Goal: Use online tool/utility: Utilize a website feature to perform a specific function

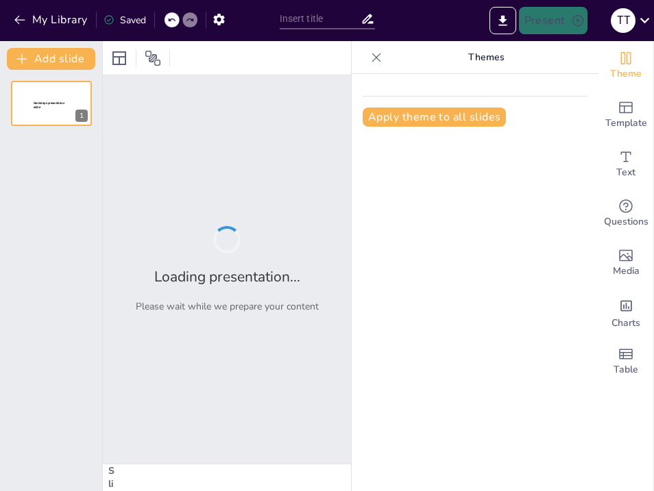
type input "Building a Warm Classroom Environment for Young Students"
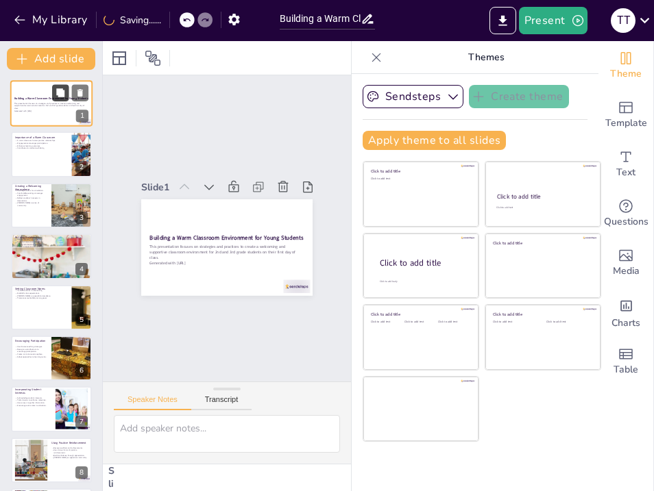
checkbox input "true"
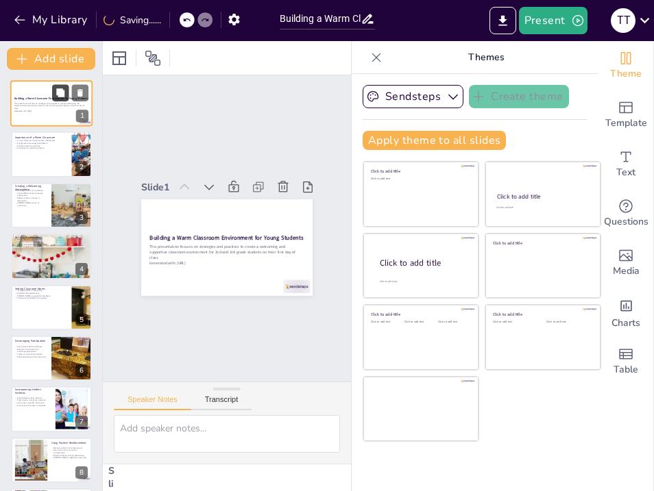
checkbox input "true"
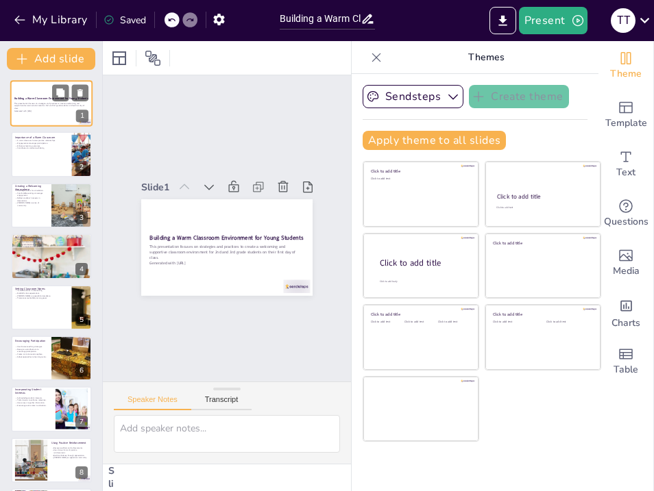
checkbox input "true"
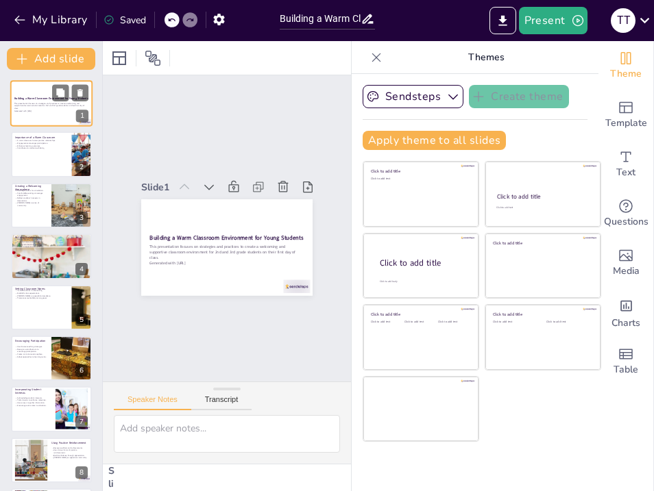
checkbox input "true"
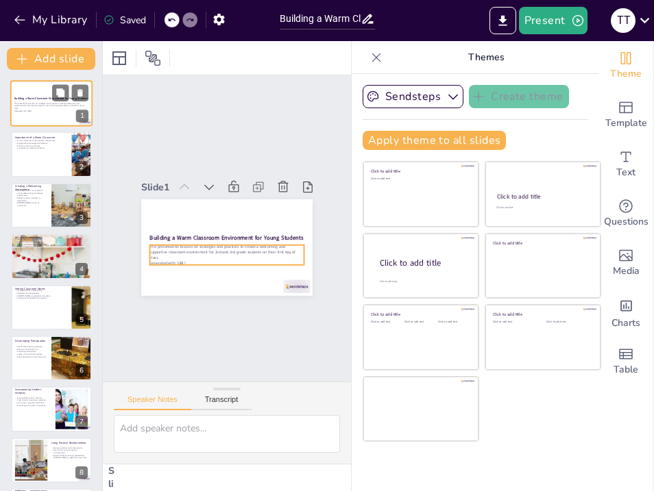
checkbox input "true"
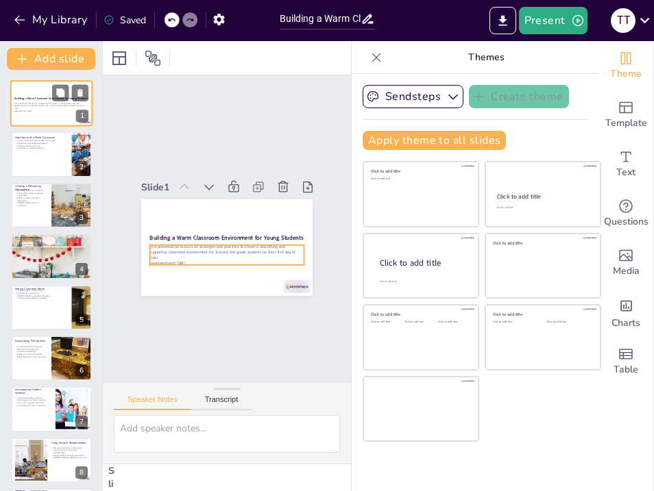
click at [55, 110] on p "Generated with [URL]" at bounding box center [51, 111] width 74 height 3
checkbox input "true"
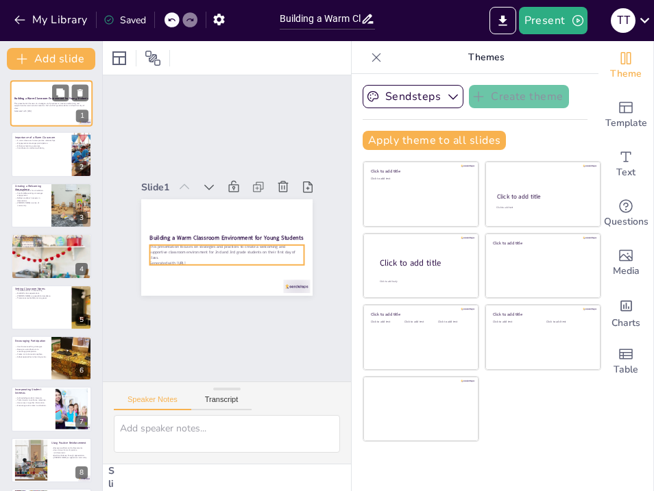
checkbox input "true"
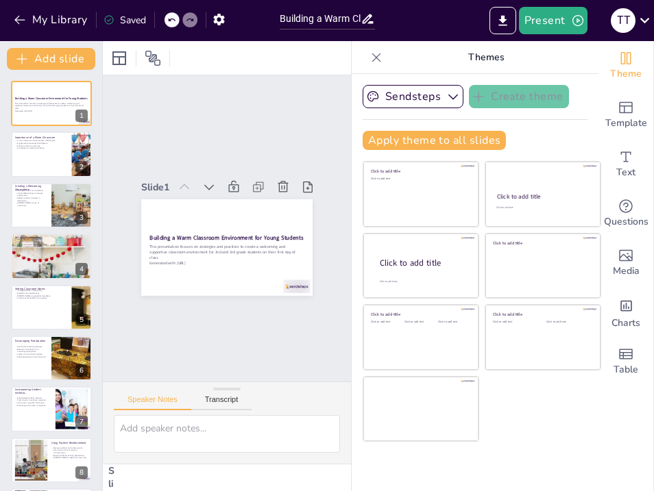
checkbox input "true"
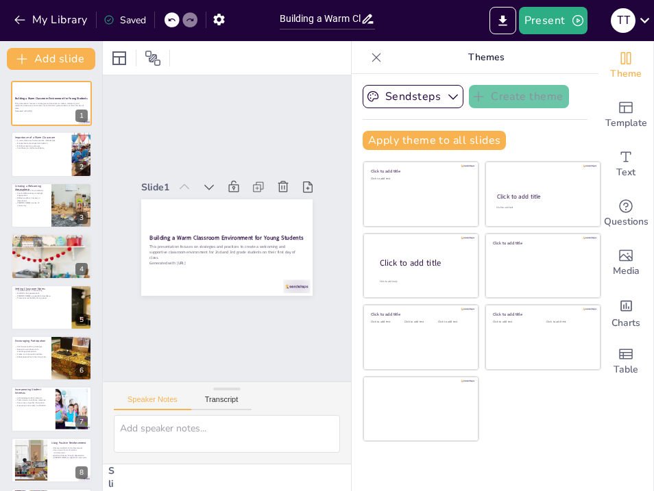
checkbox input "true"
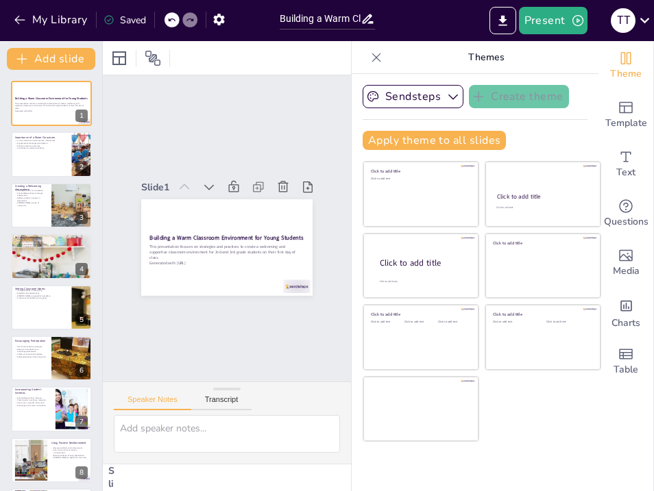
checkbox input "true"
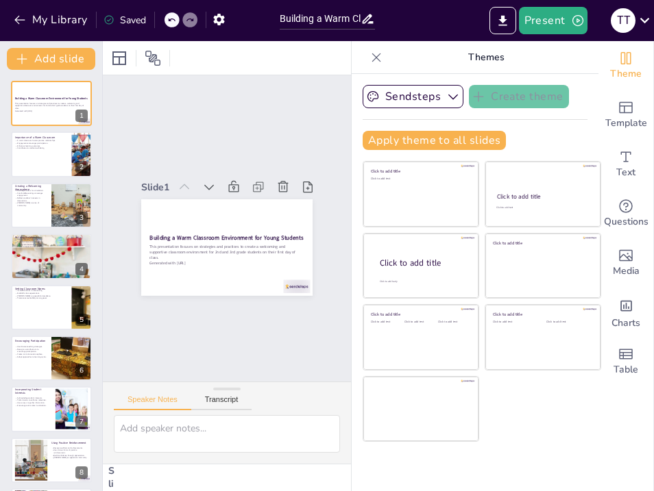
checkbox input "true"
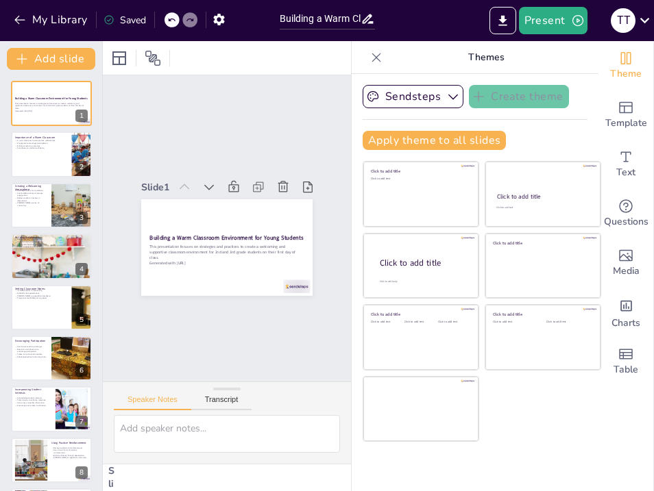
checkbox input "true"
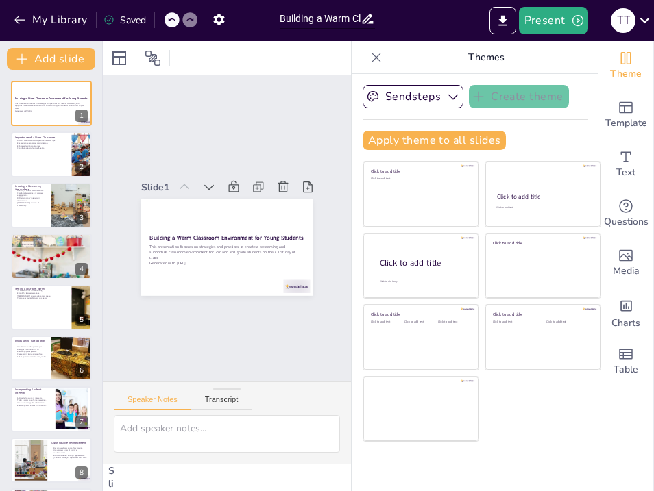
checkbox input "true"
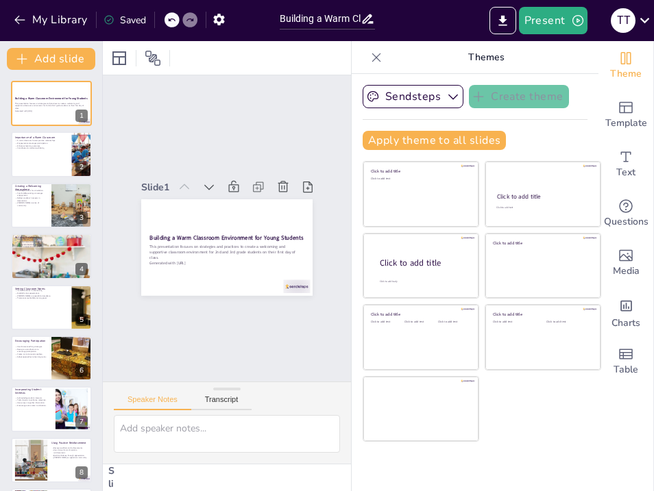
checkbox input "true"
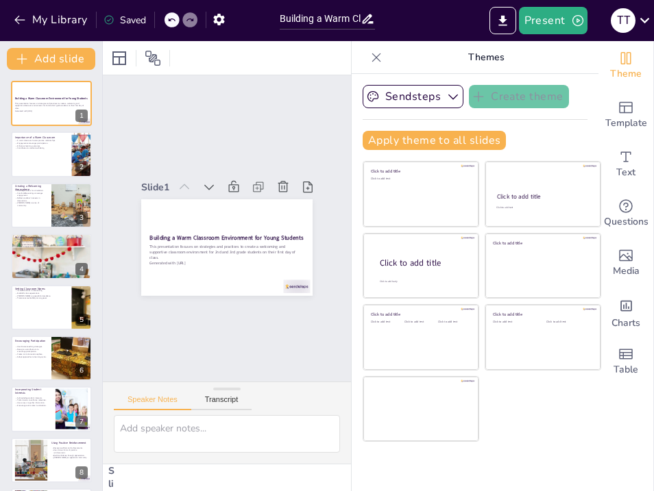
checkbox input "true"
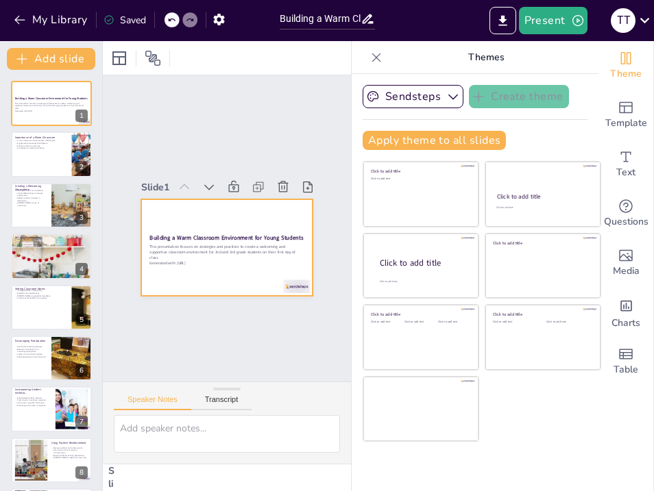
checkbox input "true"
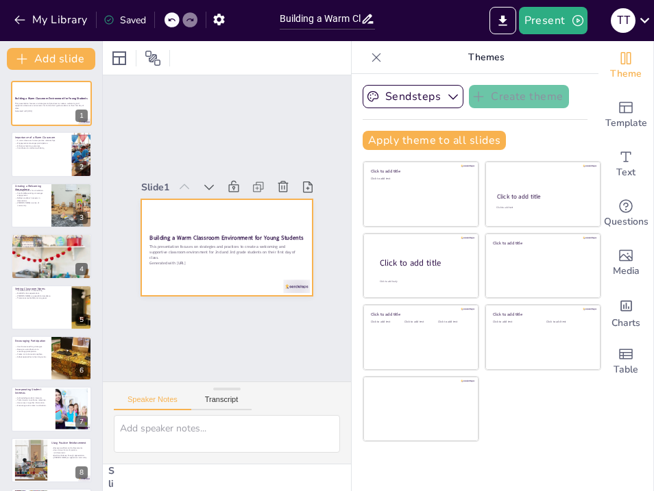
checkbox input "true"
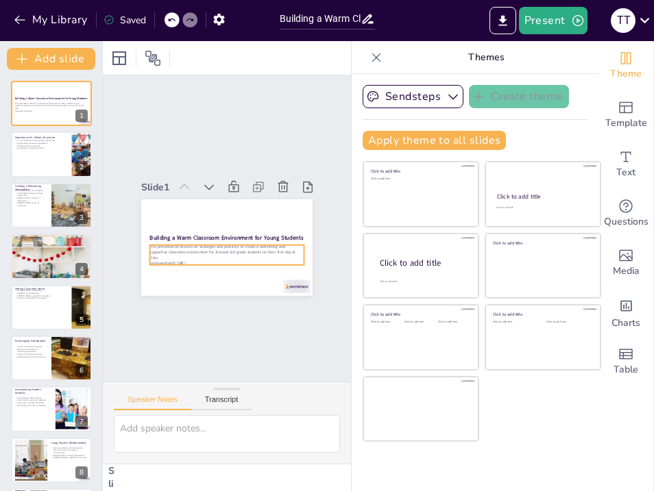
checkbox input "true"
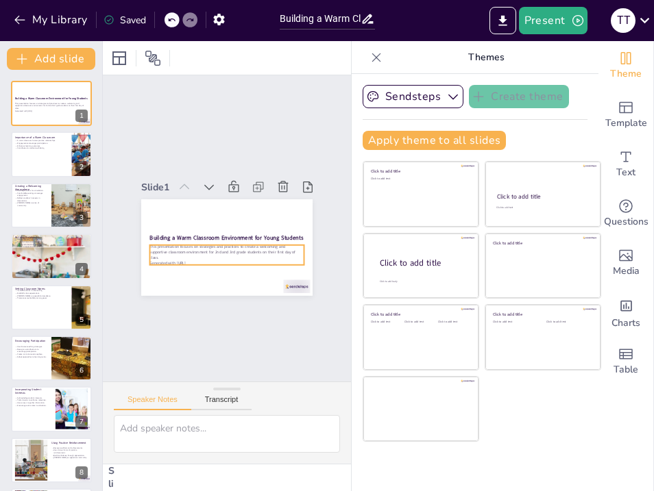
checkbox input "true"
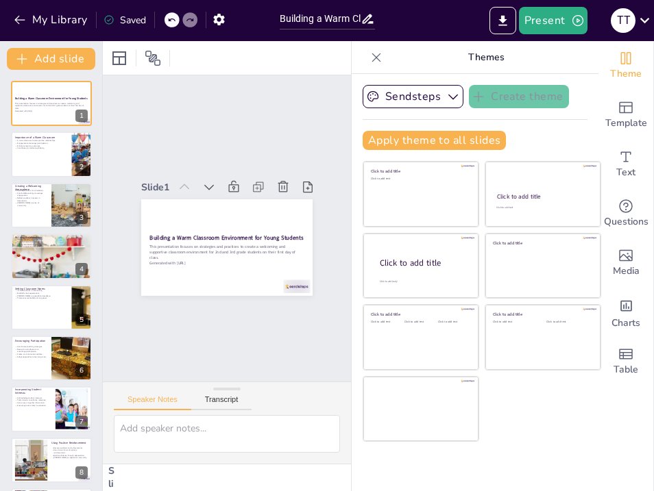
checkbox input "true"
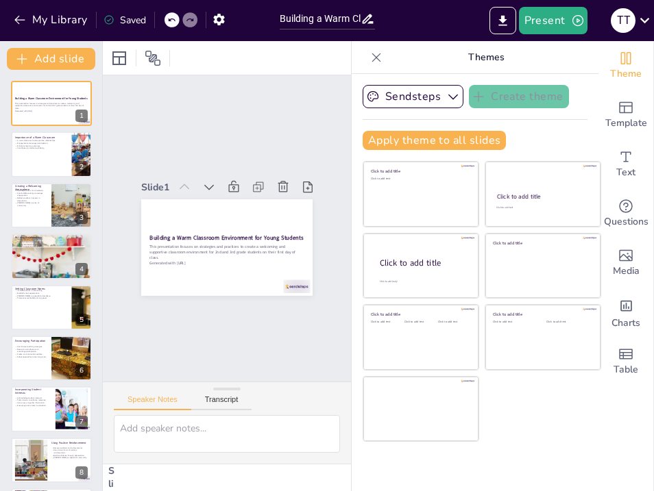
checkbox input "true"
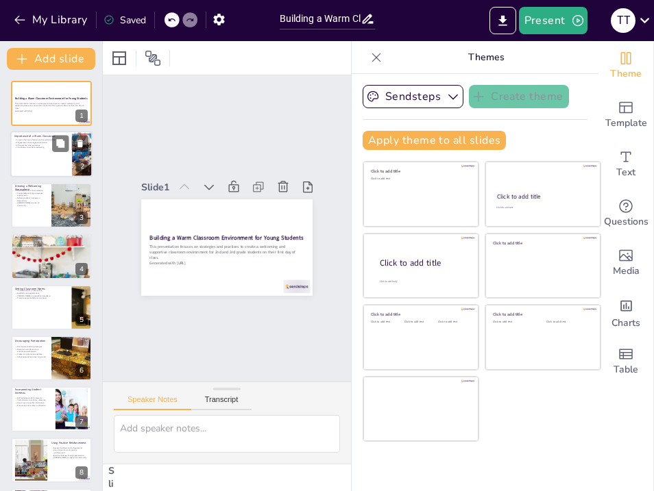
checkbox input "true"
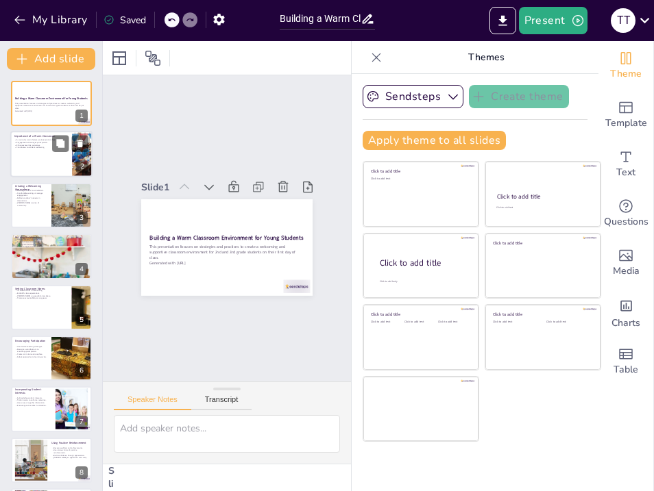
checkbox input "true"
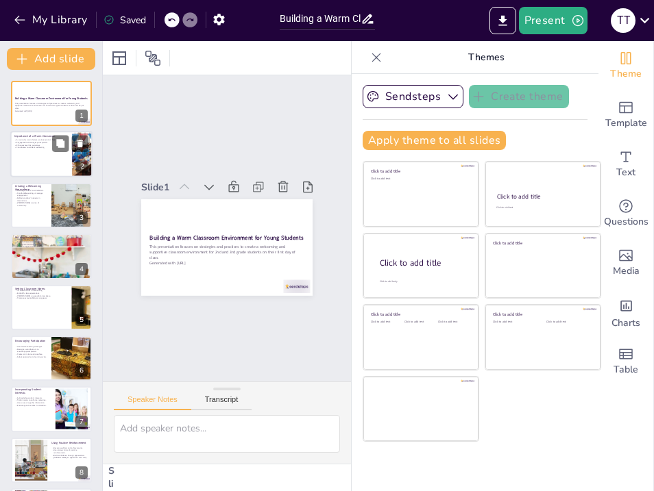
checkbox input "true"
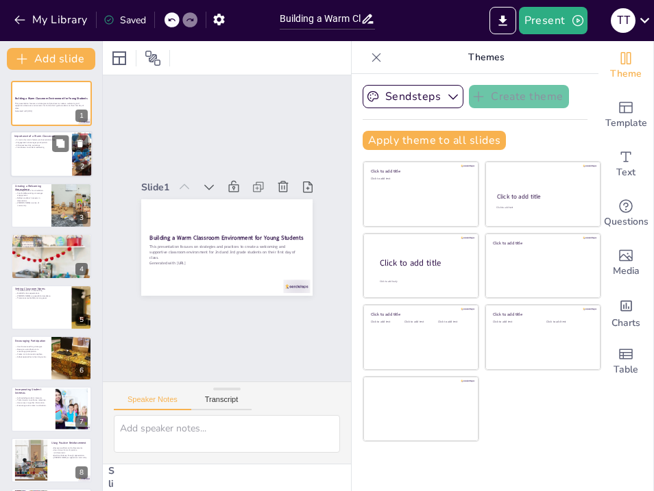
checkbox input "true"
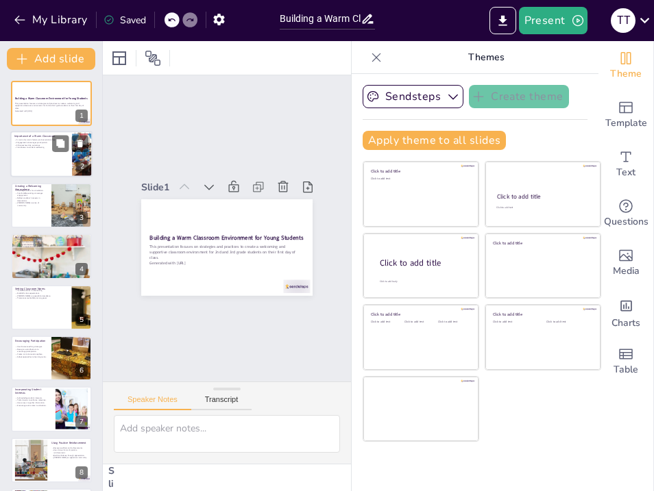
checkbox input "true"
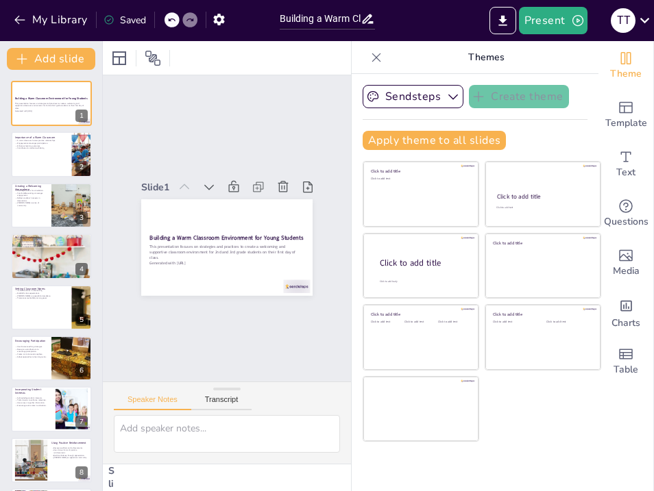
checkbox input "true"
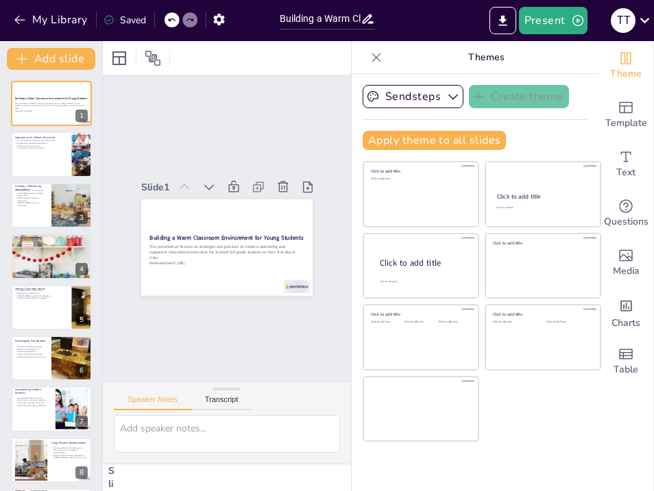
checkbox input "true"
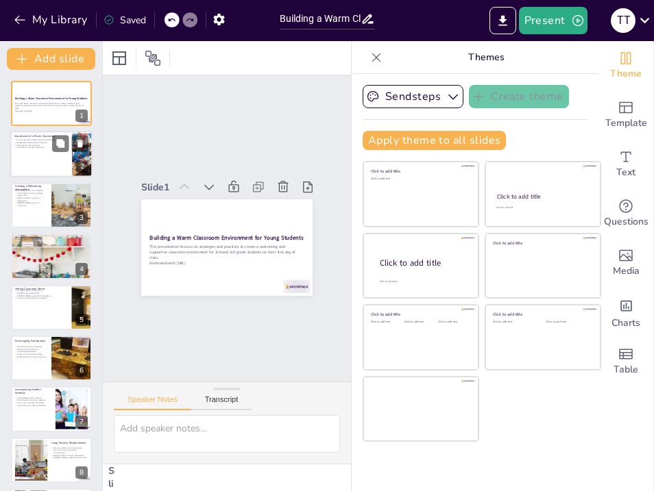
checkbox input "true"
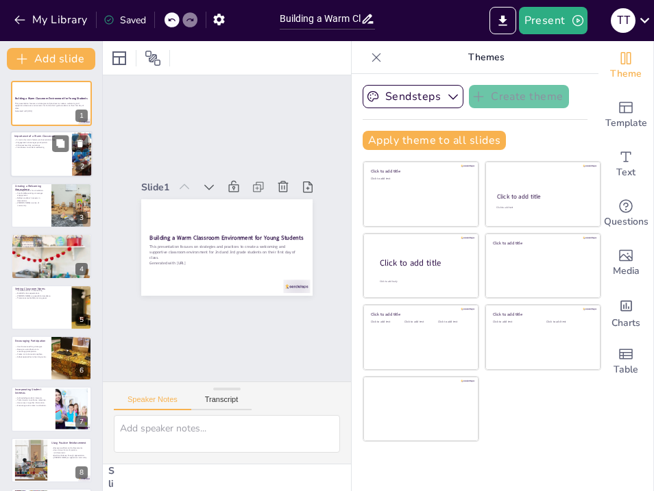
checkbox input "true"
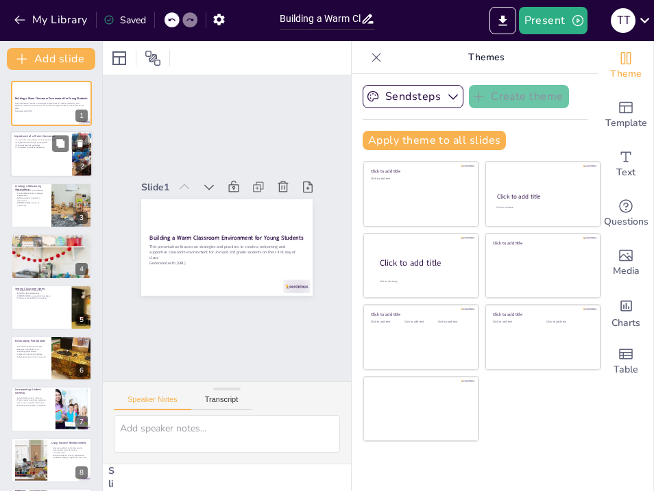
checkbox input "true"
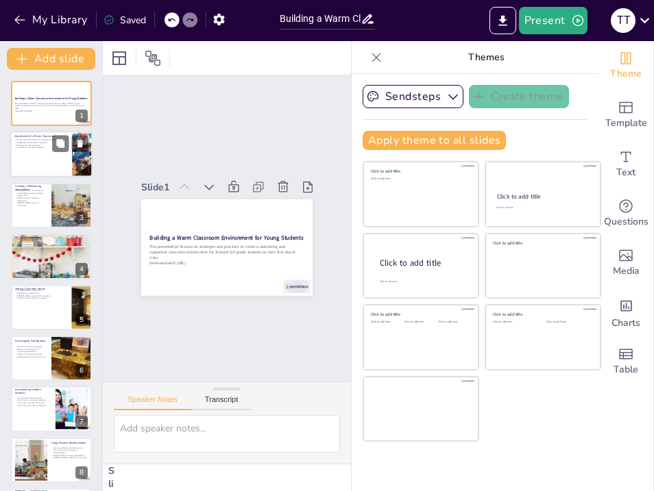
checkbox input "true"
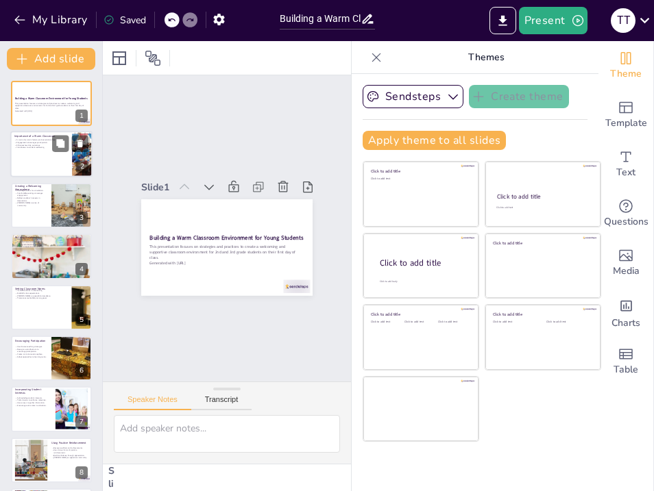
checkbox input "true"
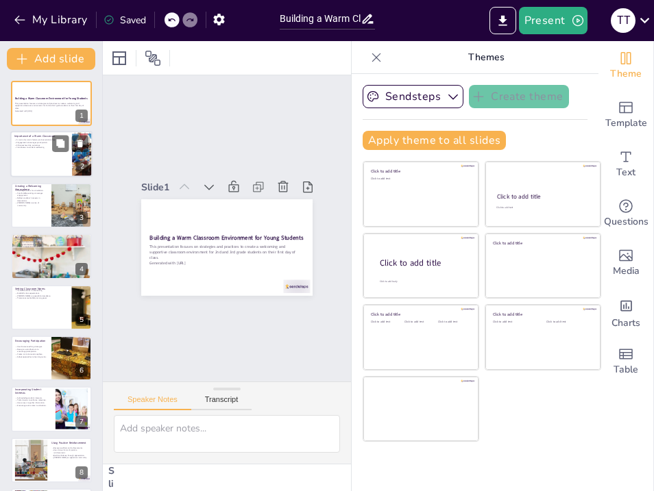
click at [40, 147] on p "Contributes to student well-being." at bounding box center [40, 148] width 53 height 3
type textarea "Building positive relationships is crucial for creating a supportive classroom …"
checkbox input "true"
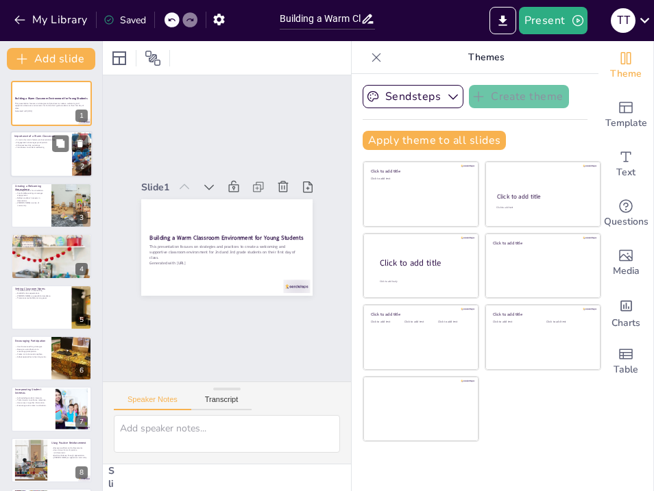
checkbox input "true"
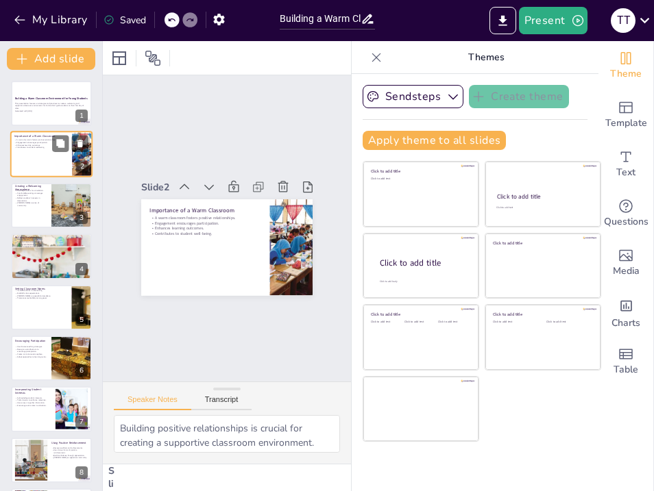
checkbox input "true"
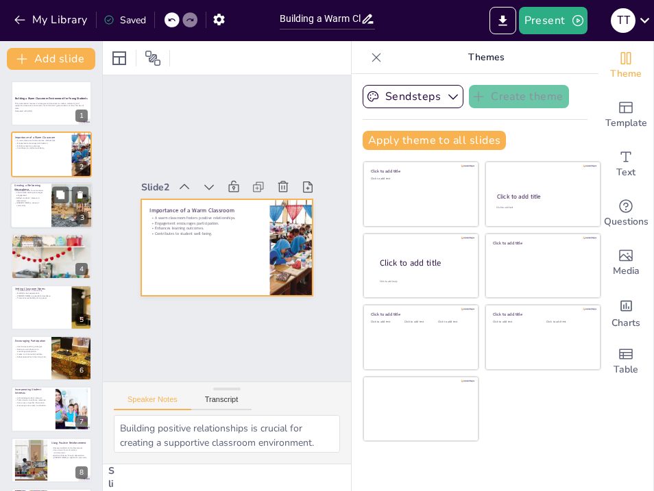
checkbox input "true"
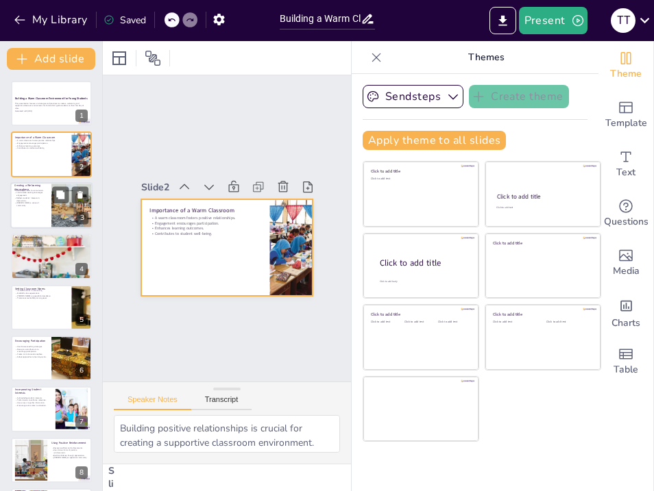
checkbox input "true"
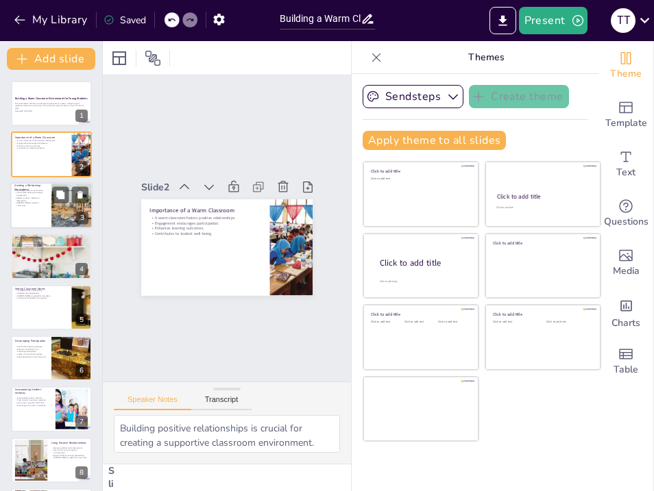
checkbox input "true"
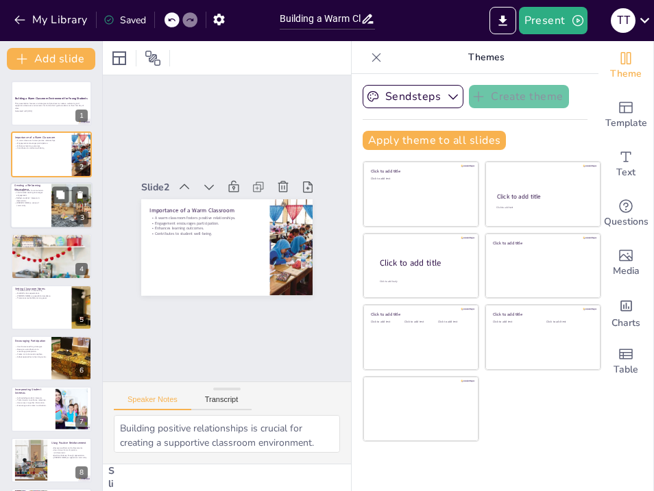
checkbox input "true"
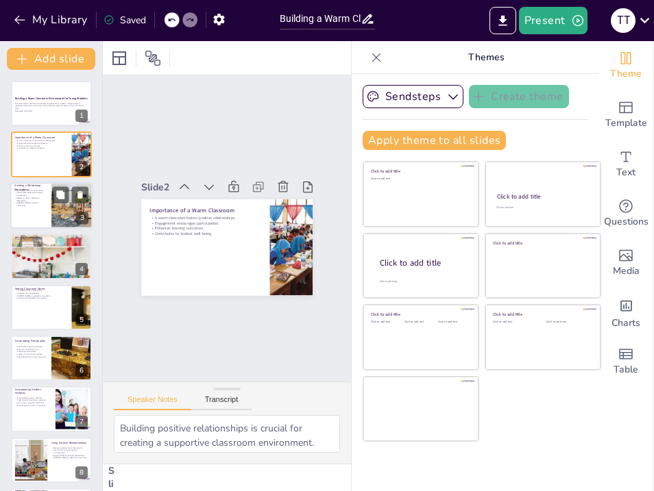
checkbox input "true"
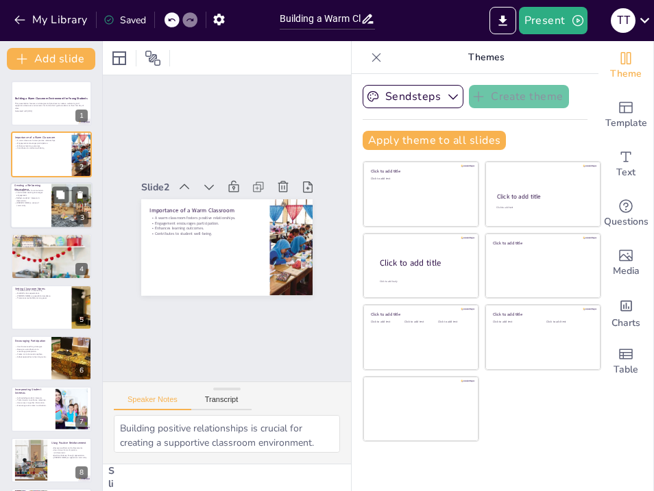
click at [39, 199] on p "Reflect students' interests in decorations." at bounding box center [30, 199] width 33 height 5
type textarea "Bright colors can have a significant impact on mood and energy levels. A vibran…"
checkbox input "true"
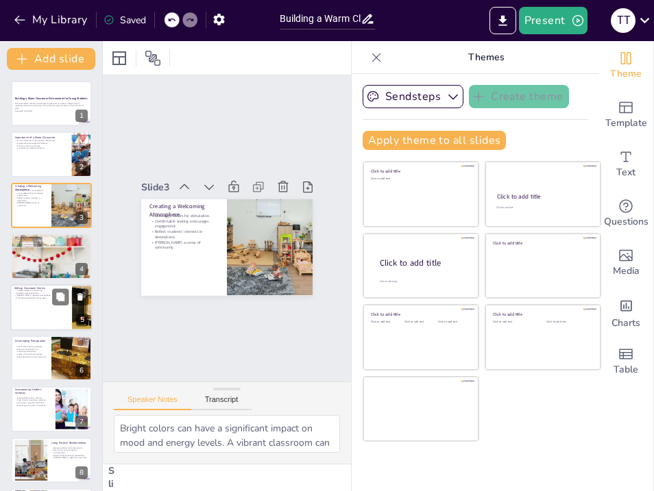
click at [47, 309] on div at bounding box center [51, 307] width 82 height 47
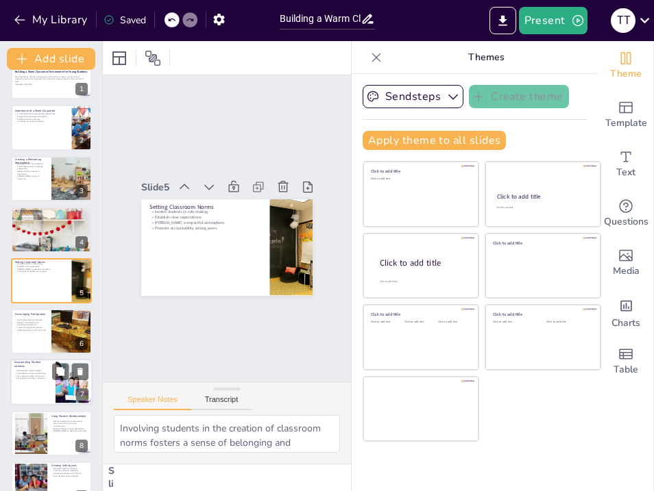
click at [47, 379] on p "Encourage active roles in education." at bounding box center [32, 379] width 37 height 3
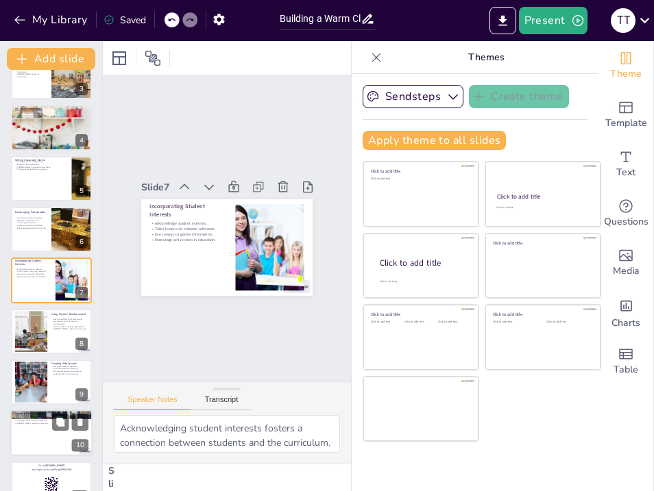
click at [45, 429] on div at bounding box center [51, 433] width 82 height 47
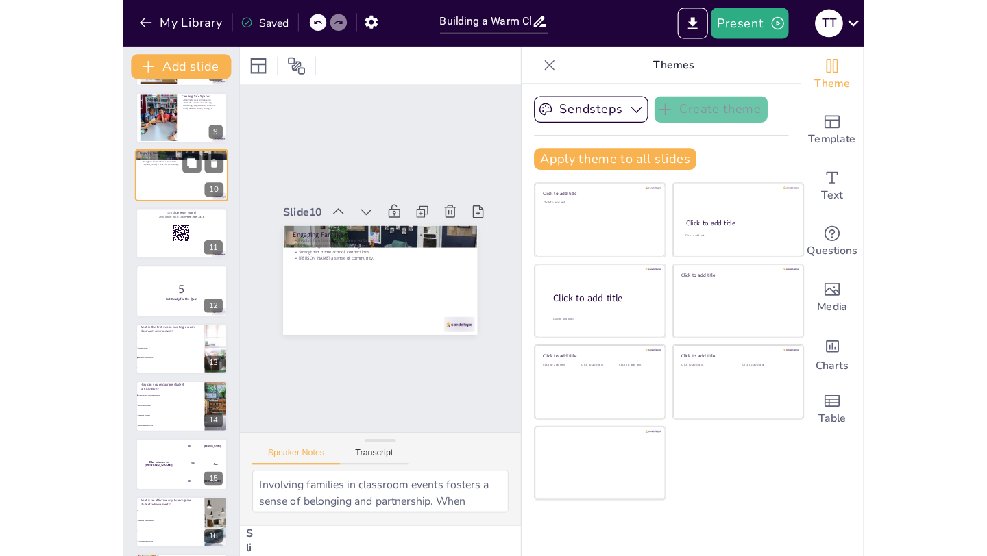
scroll to position [0, 0]
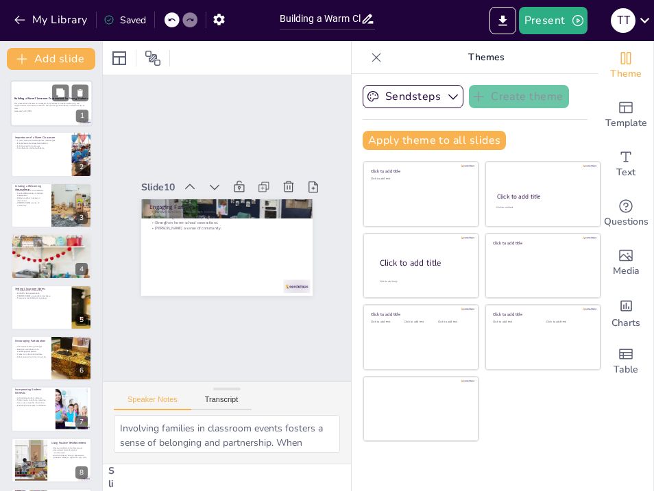
click at [32, 102] on div "This presentation focuses on strategies and practices to create a welcoming and…" at bounding box center [51, 107] width 74 height 10
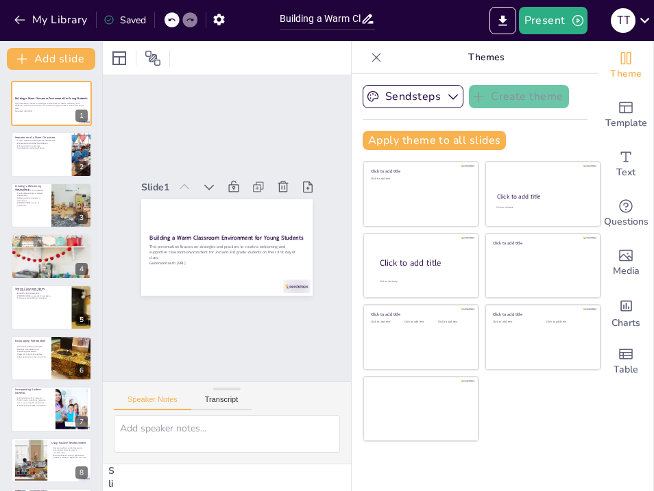
click at [380, 58] on icon at bounding box center [376, 58] width 14 height 14
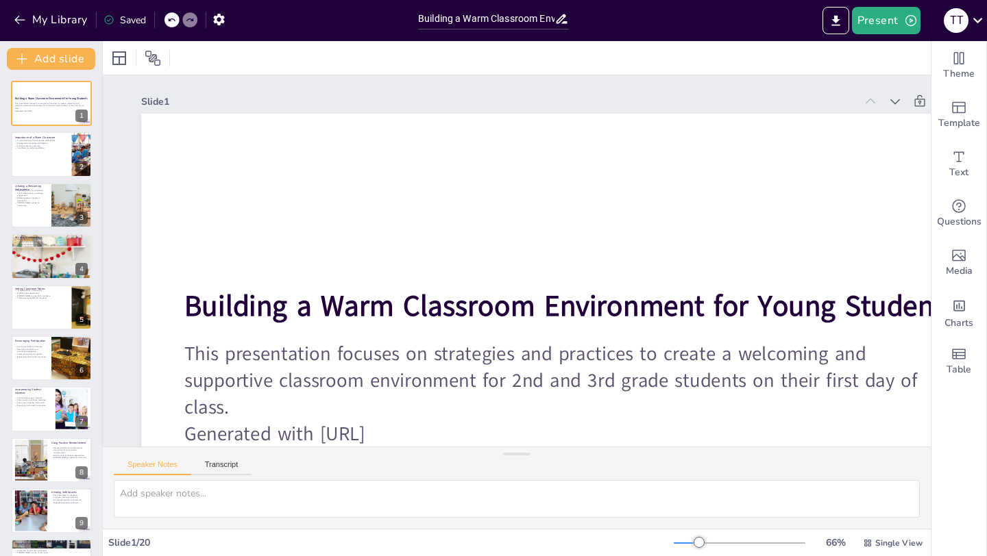
scroll to position [152, 0]
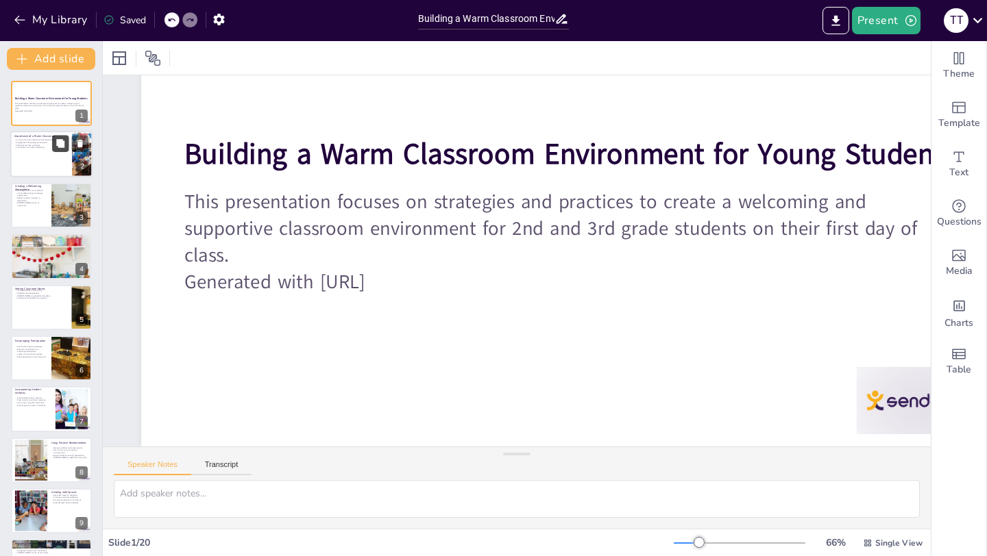
click at [66, 151] on button at bounding box center [60, 144] width 16 height 16
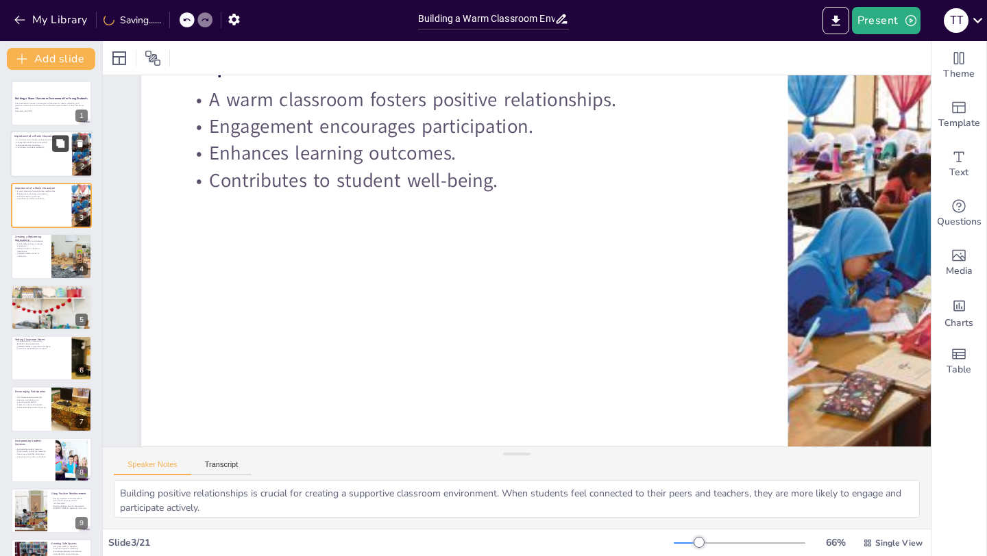
scroll to position [114, 0]
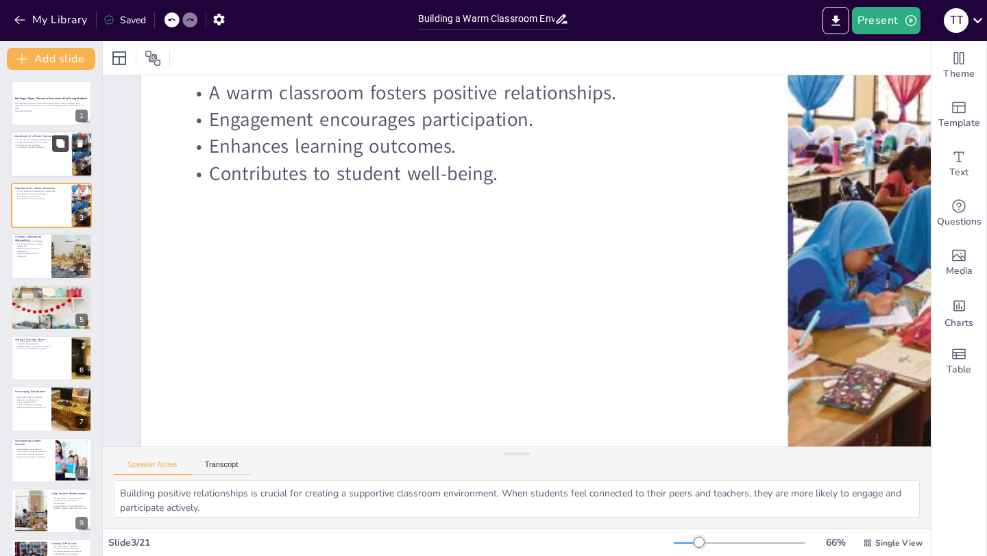
click at [52, 251] on div at bounding box center [70, 246] width 36 height 16
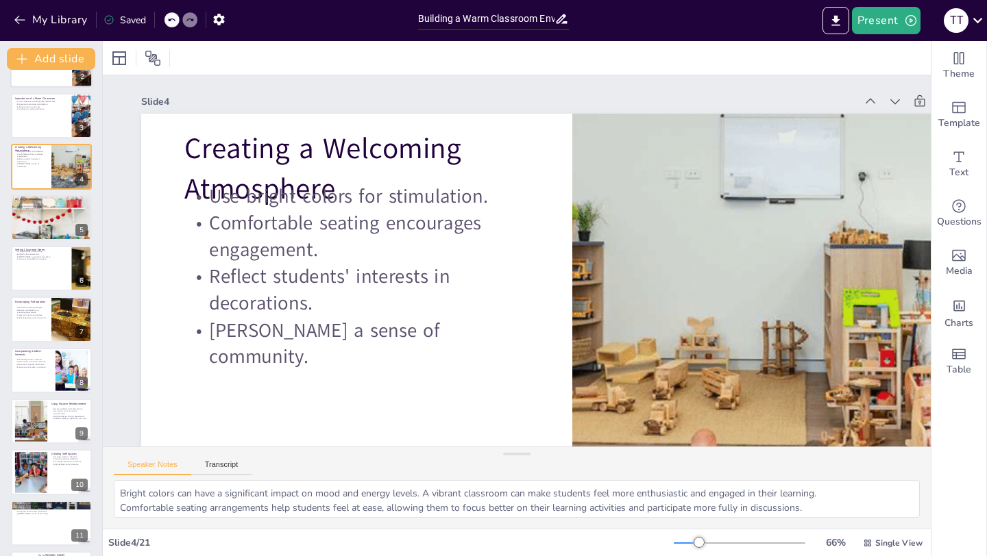
scroll to position [90, 0]
click at [39, 267] on div at bounding box center [51, 267] width 81 height 45
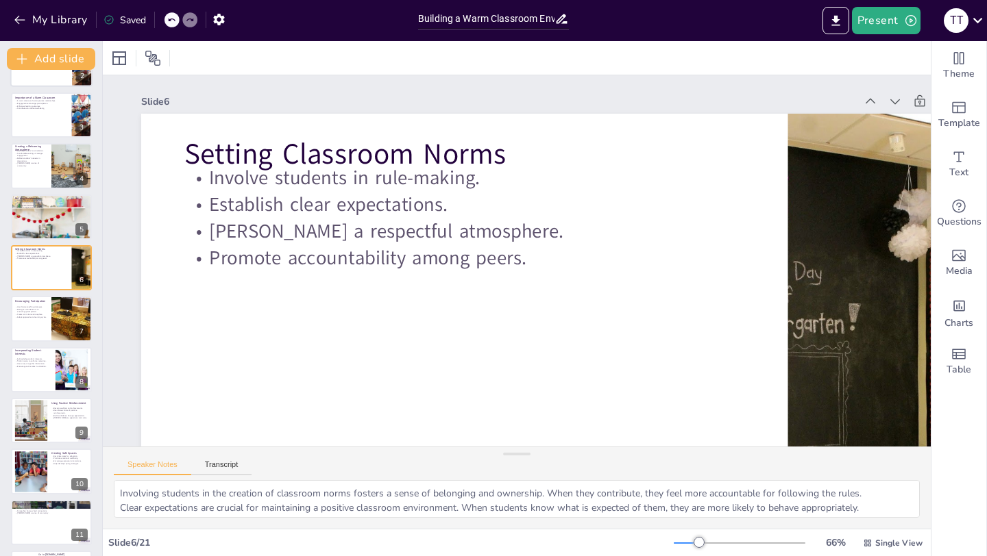
scroll to position [45, 0]
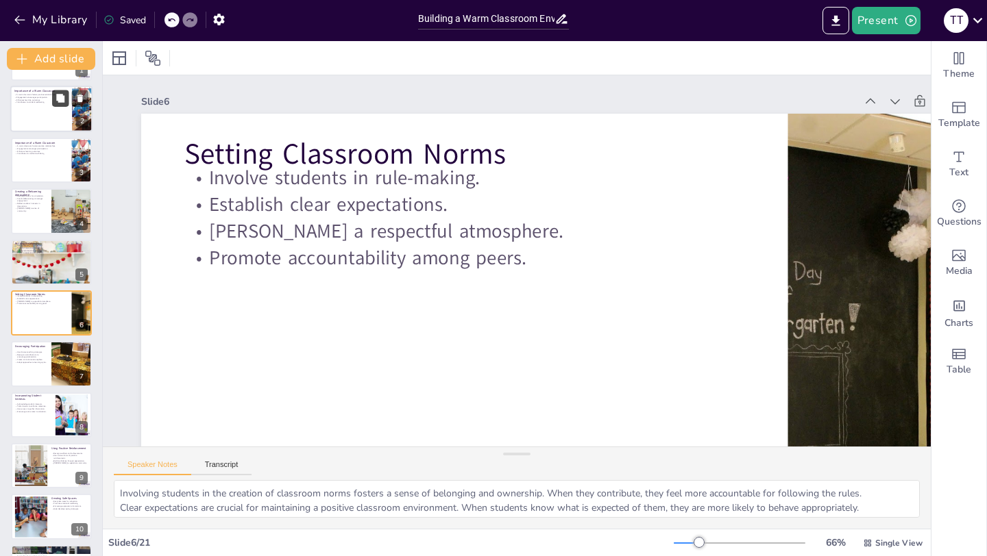
click at [58, 319] on div at bounding box center [51, 313] width 81 height 45
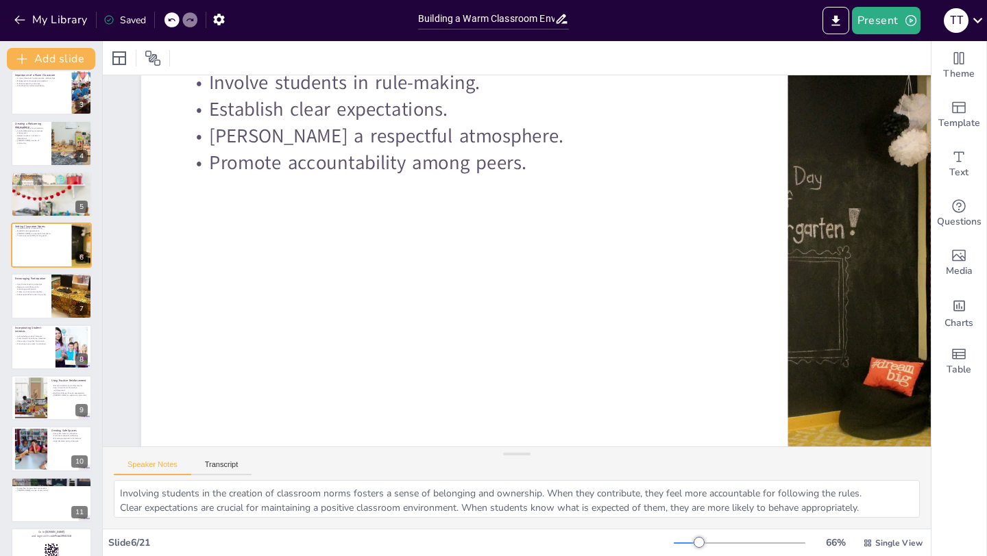
click at [40, 298] on div at bounding box center [51, 295] width 81 height 45
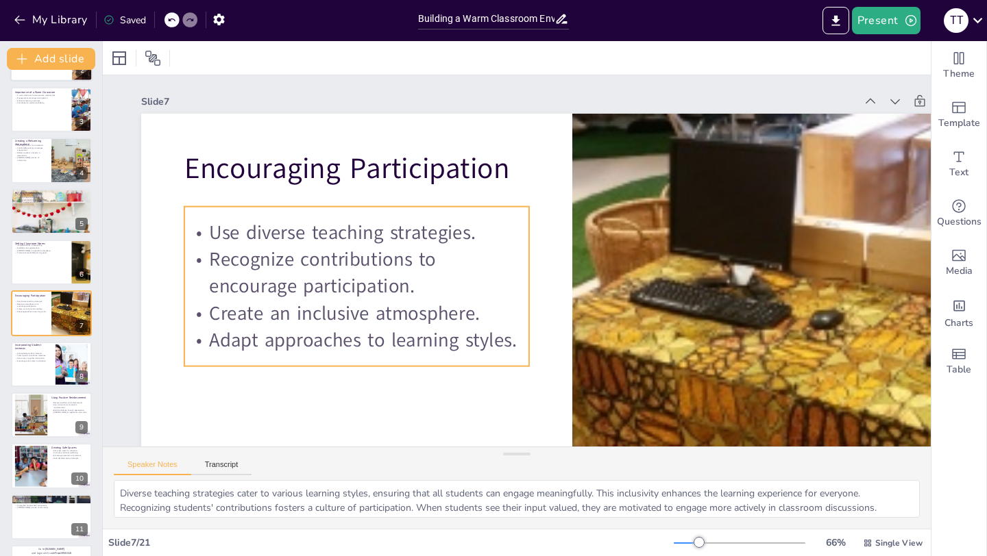
click at [51, 370] on div at bounding box center [51, 364] width 81 height 45
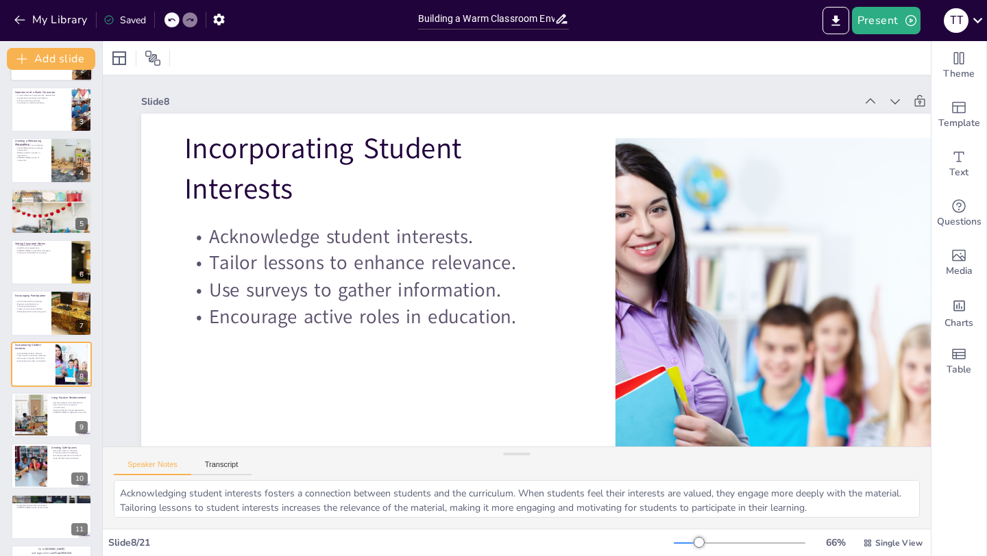
scroll to position [147, 0]
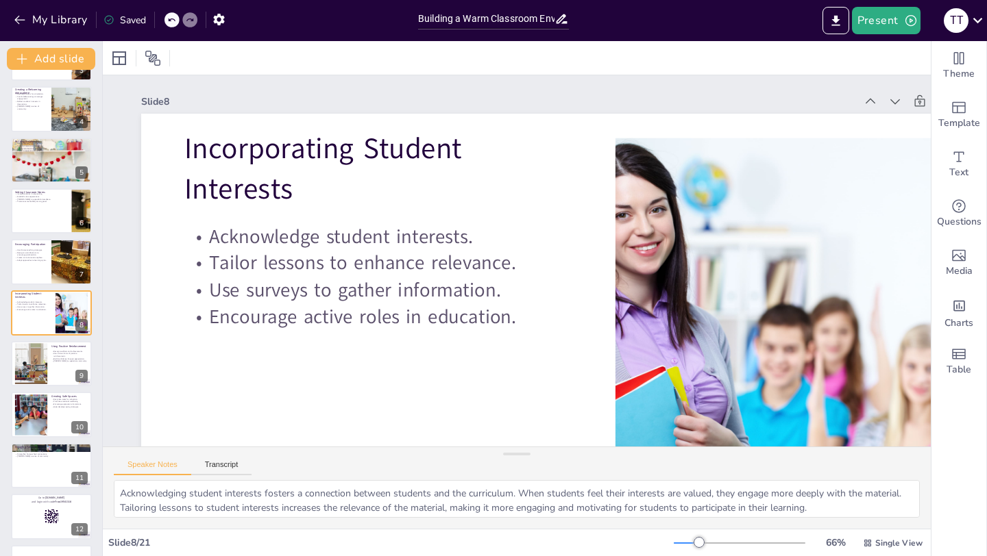
click at [47, 421] on div at bounding box center [32, 415] width 62 height 41
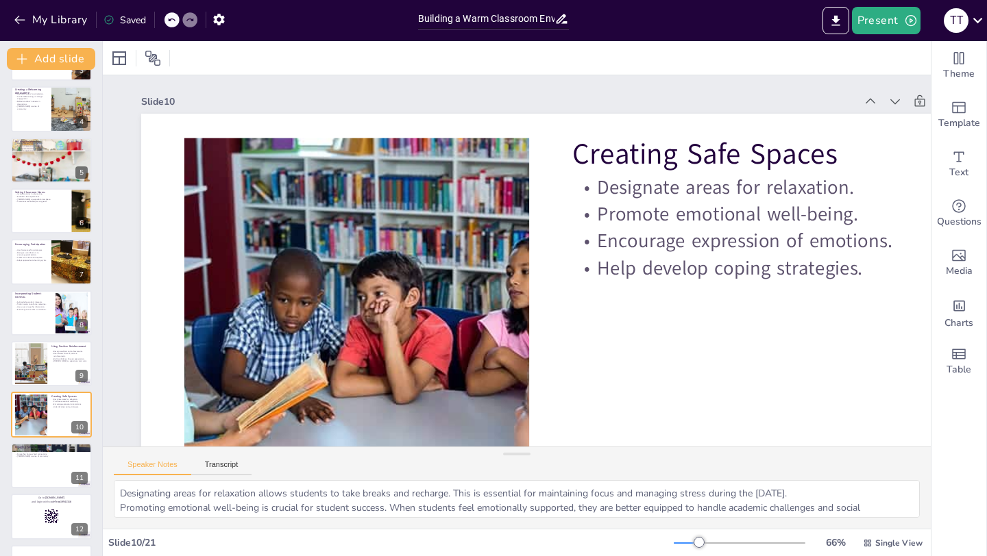
scroll to position [249, 0]
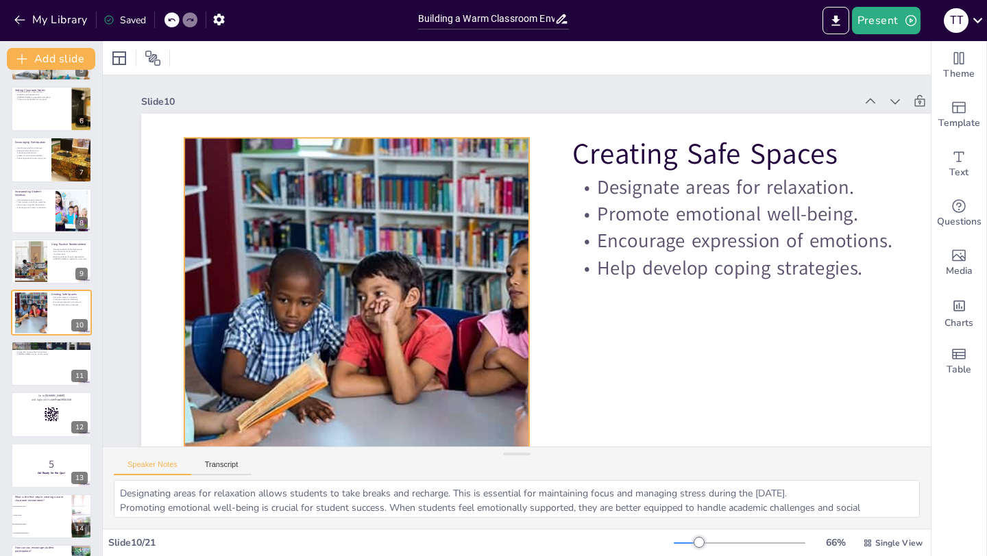
click at [34, 313] on div at bounding box center [32, 313] width 62 height 41
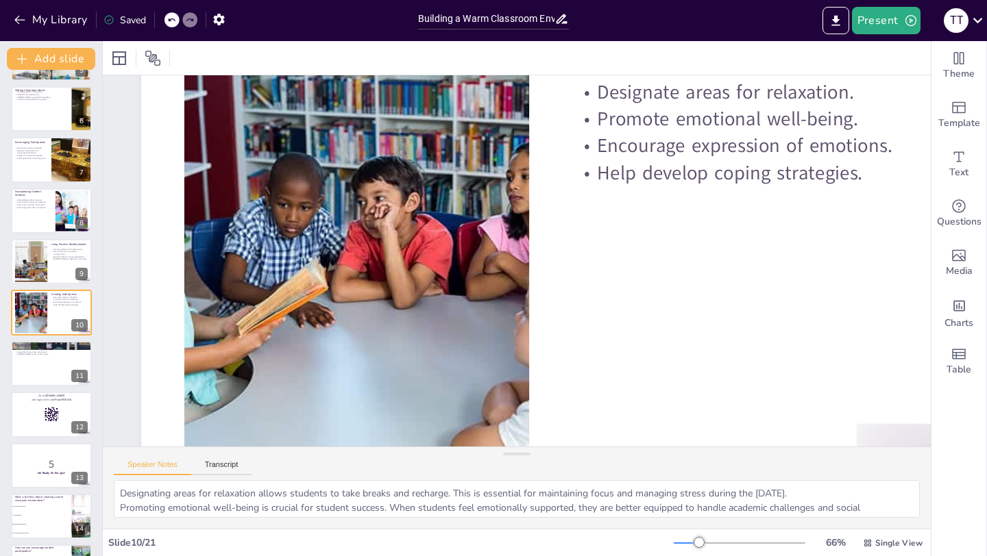
click at [31, 375] on div at bounding box center [51, 363] width 81 height 45
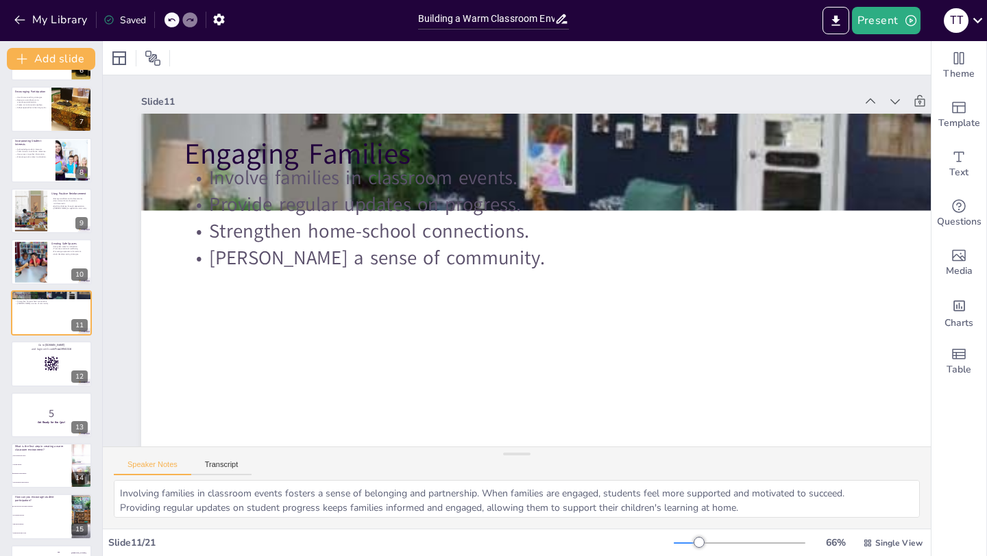
click at [32, 375] on div at bounding box center [51, 363] width 81 height 45
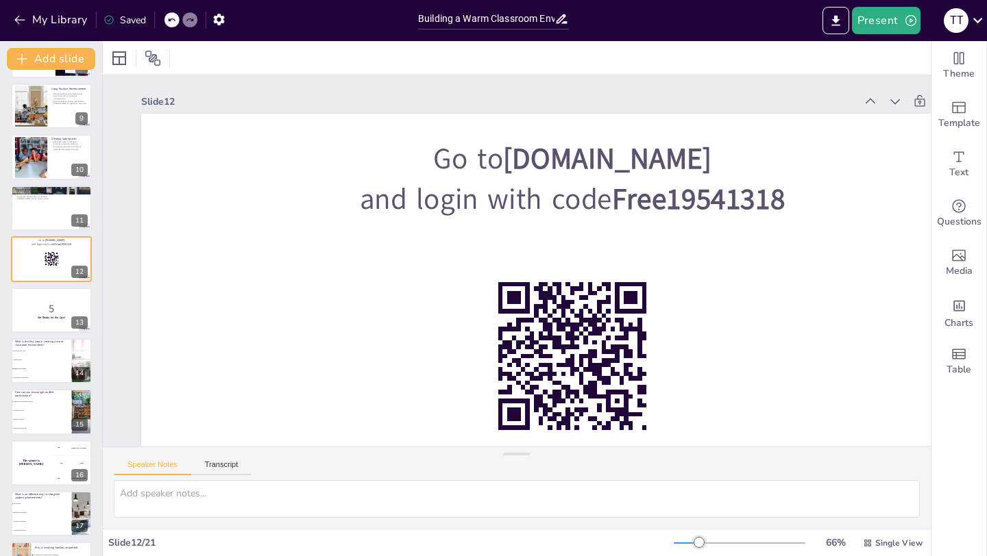
scroll to position [404, 0]
click at [27, 315] on p "5" at bounding box center [51, 308] width 73 height 15
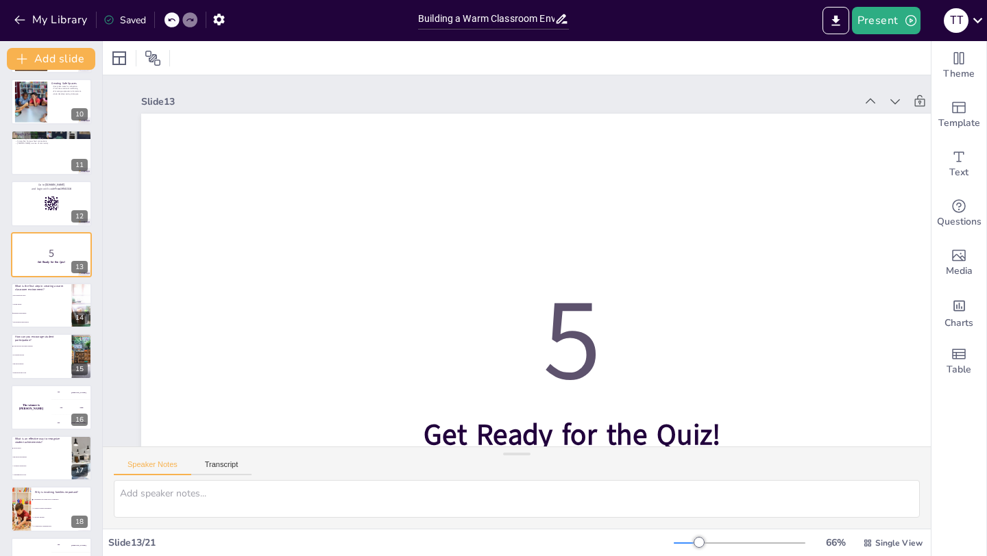
scroll to position [468, 0]
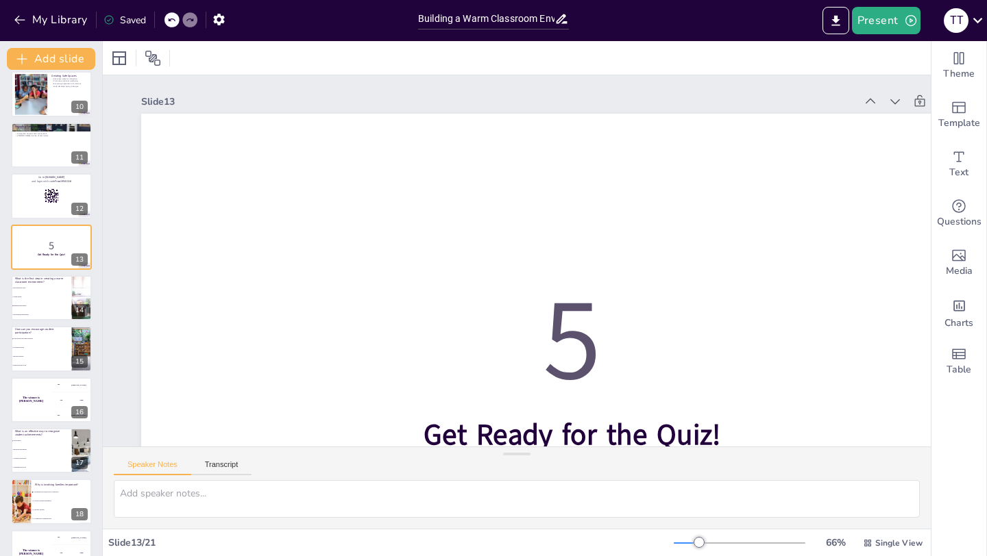
click at [31, 295] on li "Setting norms" at bounding box center [41, 297] width 61 height 8
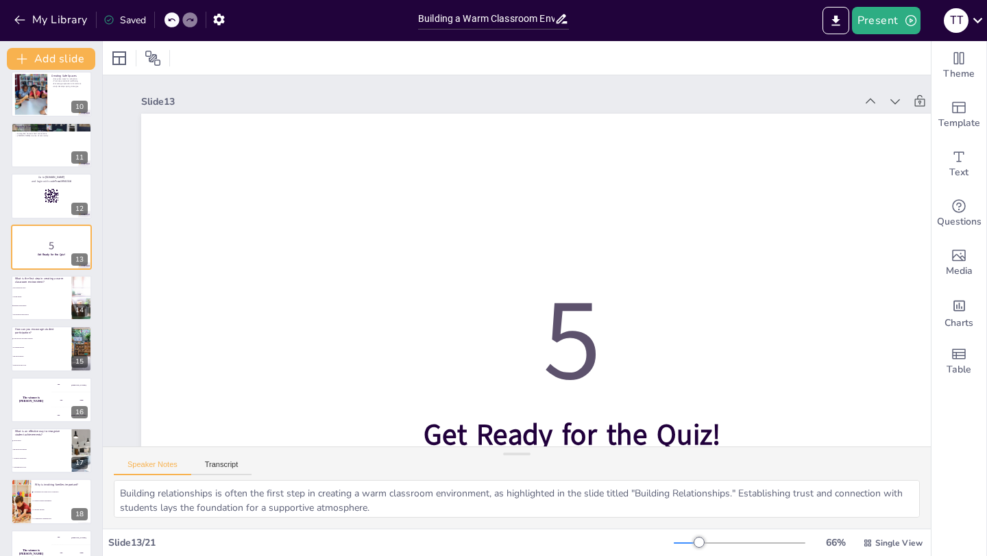
scroll to position [453, 0]
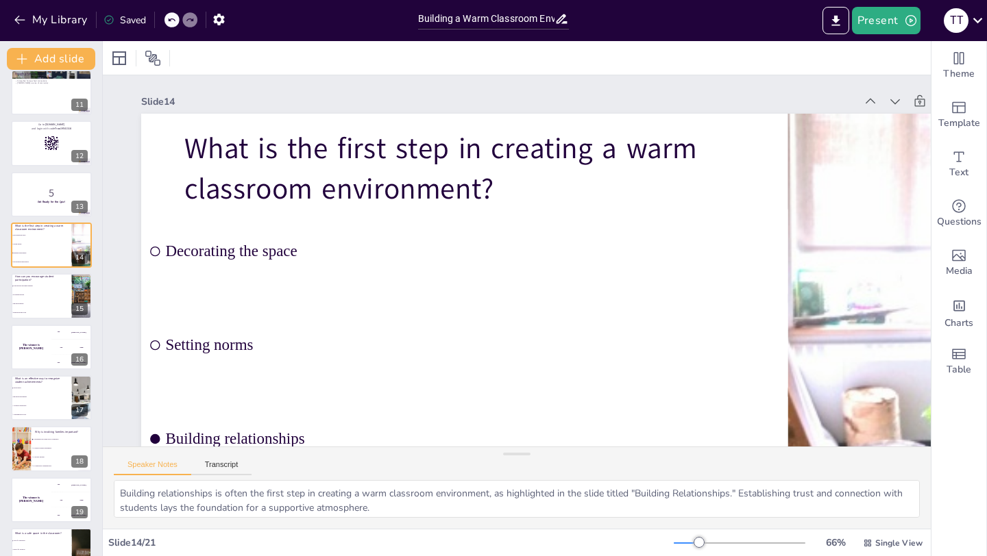
click at [31, 295] on span "Providing rewards" at bounding box center [42, 295] width 58 height 1
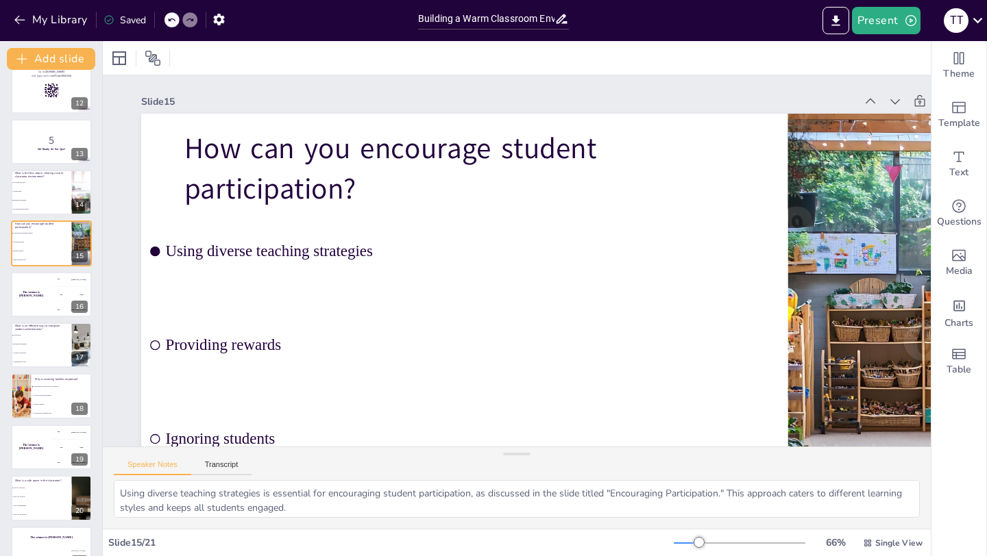
click at [31, 295] on h4 "The winner is [PERSON_NAME]" at bounding box center [31, 294] width 40 height 7
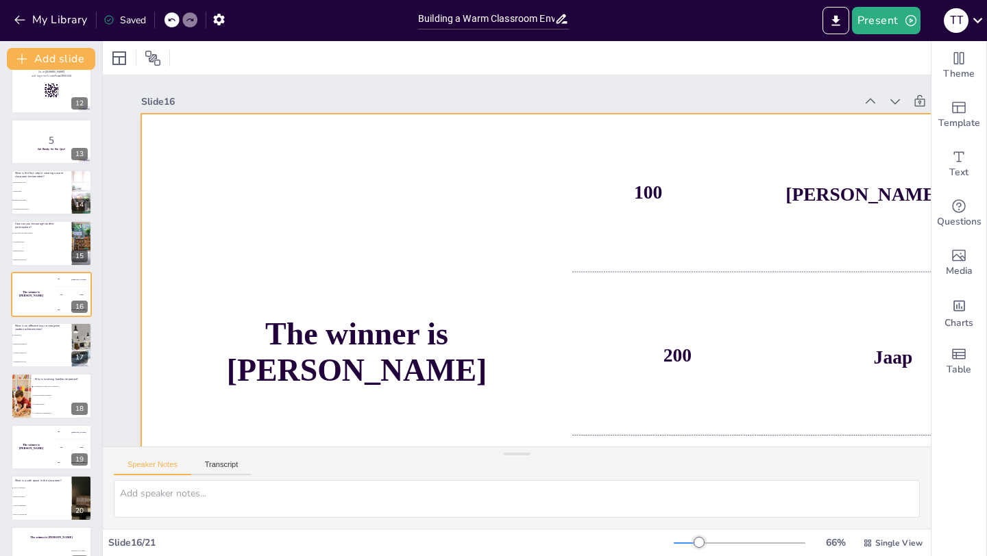
scroll to position [555, 0]
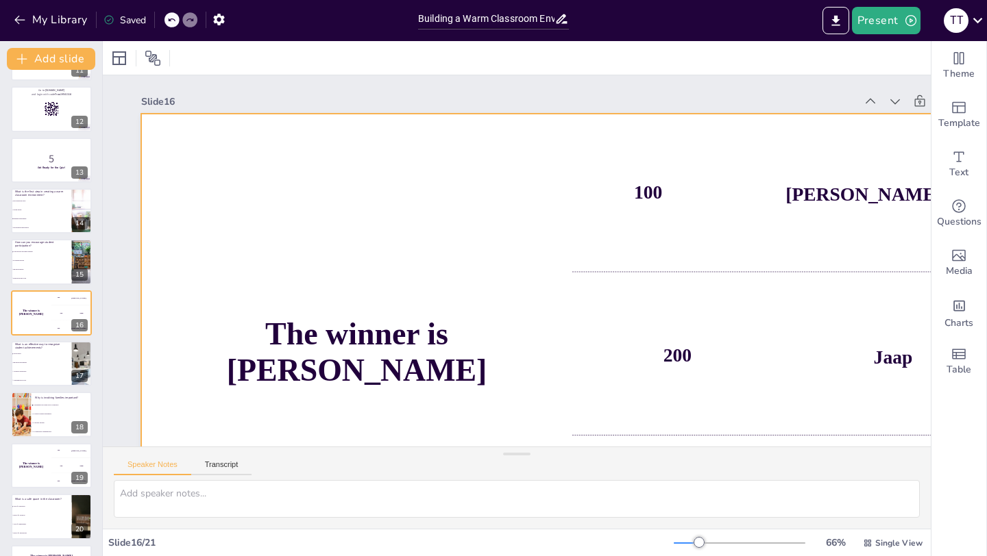
click at [37, 359] on li "Ignoring achievements" at bounding box center [41, 363] width 61 height 8
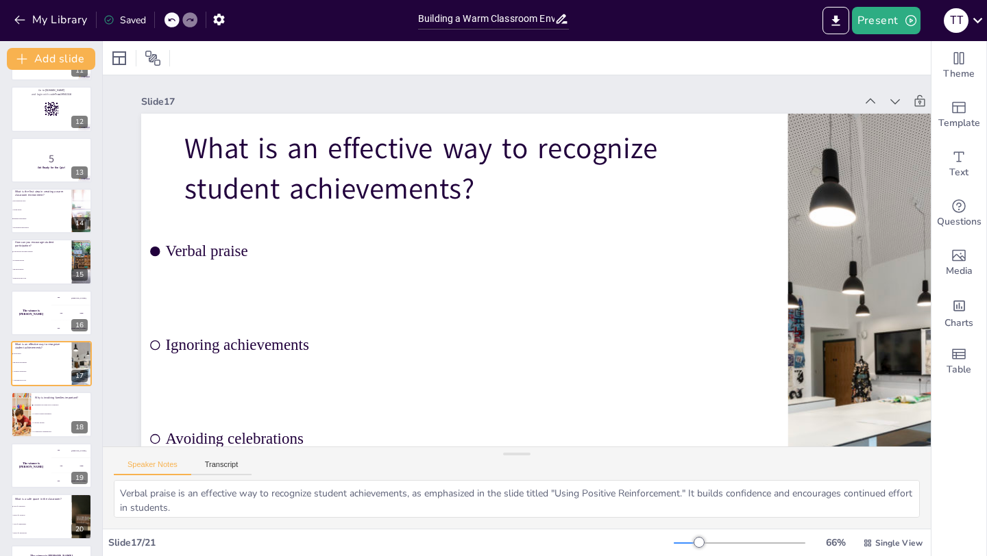
scroll to position [600, 0]
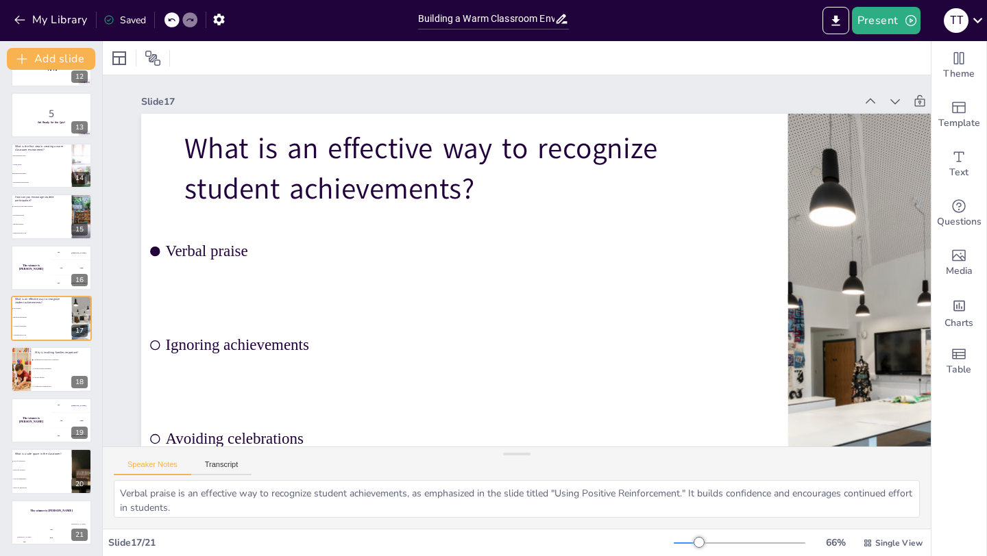
click at [41, 425] on div "The winner is [PERSON_NAME]" at bounding box center [31, 420] width 40 height 45
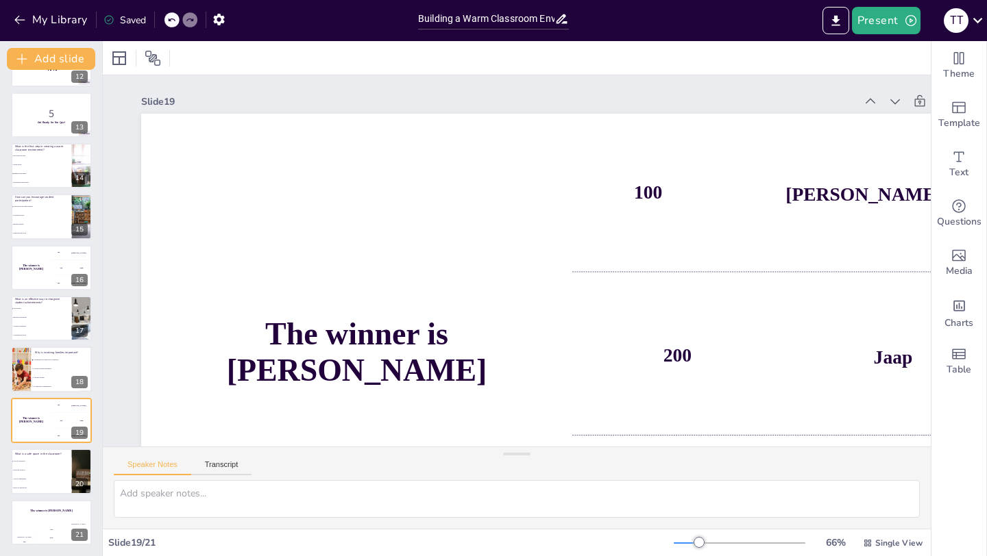
click at [31, 482] on li "Areas for punishment" at bounding box center [41, 480] width 61 height 8
